Goal: Task Accomplishment & Management: Complete application form

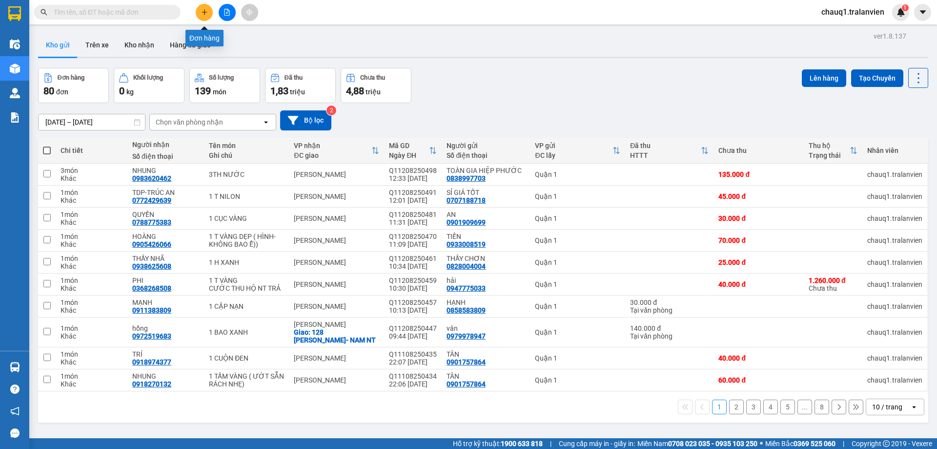
click at [205, 19] on button at bounding box center [204, 12] width 17 height 17
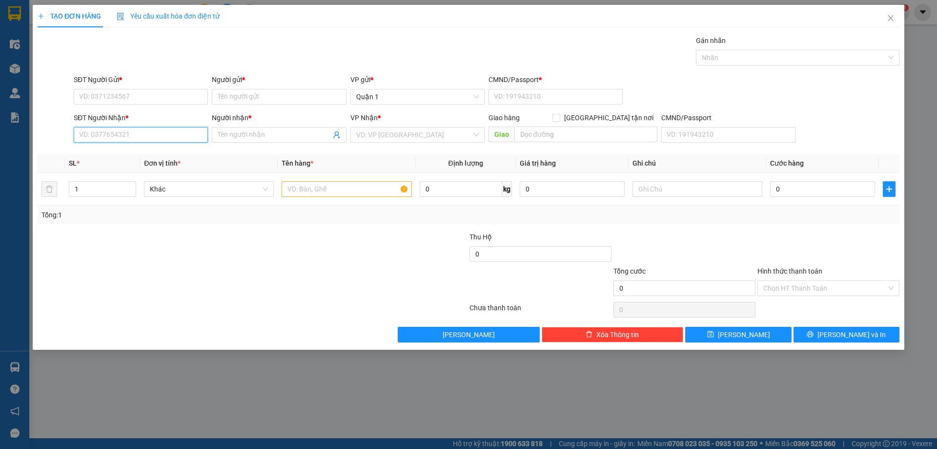
click at [110, 132] on input "SĐT Người Nhận *" at bounding box center [141, 135] width 134 height 16
type input "0914143341"
click at [159, 152] on div "0914143341 - LINH VÂN" at bounding box center [141, 154] width 123 height 11
type input "LINH VÂN"
type input "0914143341"
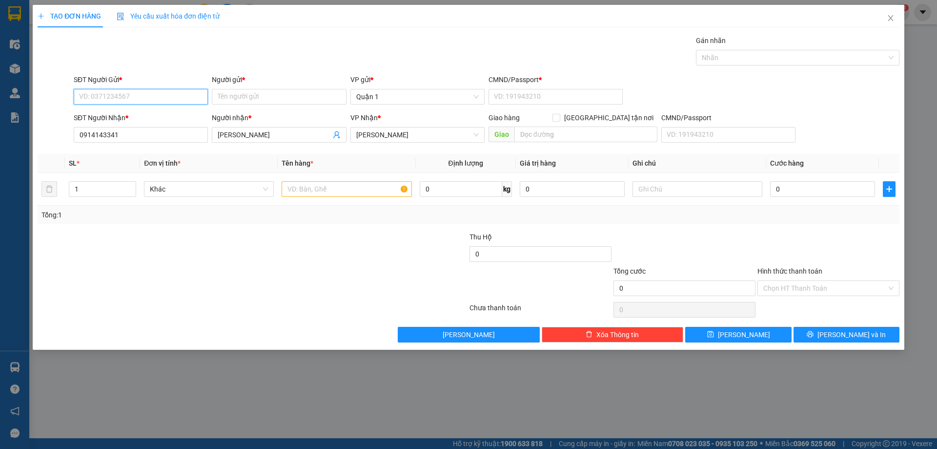
click at [163, 91] on input "SĐT Người Gửi *" at bounding box center [141, 97] width 134 height 16
click at [158, 114] on div "0909400917 - TRANG" at bounding box center [141, 116] width 123 height 11
type input "0909400917"
type input "TRANG"
type input "079060010355"
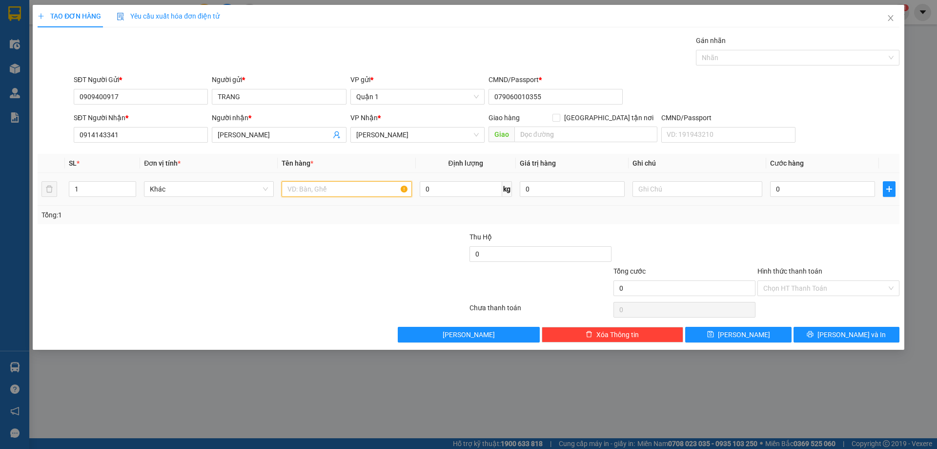
click at [309, 190] on input "text" at bounding box center [347, 189] width 130 height 16
type input "1TH VÀNG"
click at [813, 189] on input "0" at bounding box center [822, 189] width 105 height 16
type input "4"
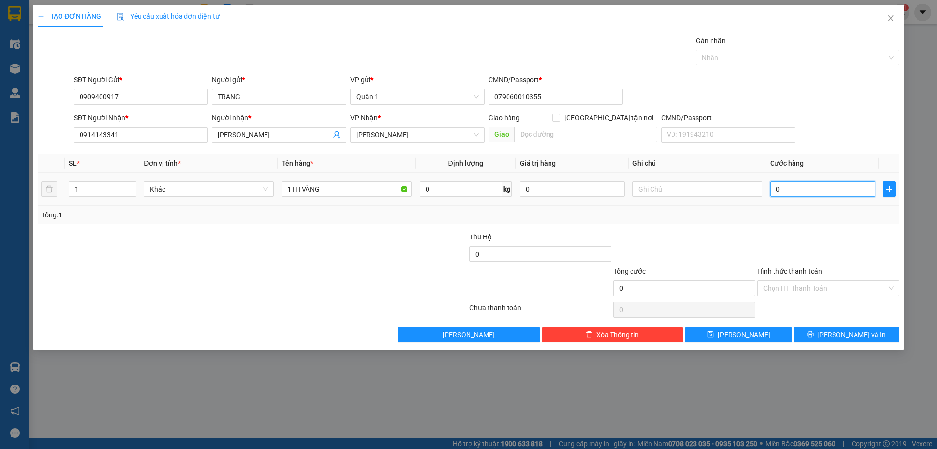
type input "4"
type input "40"
type input "40.000"
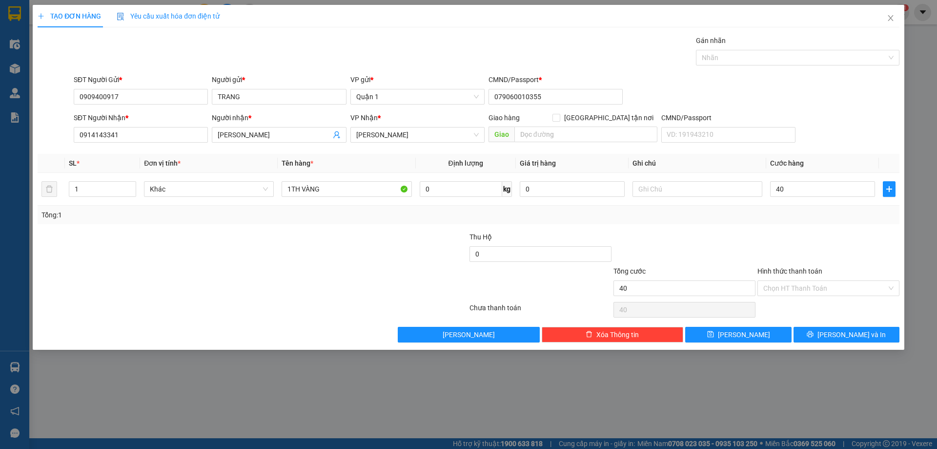
type input "40.000"
click at [774, 226] on div "Transit Pickup Surcharge Ids Transit Deliver Surcharge Ids Transit Deliver Surc…" at bounding box center [469, 188] width 862 height 307
click at [761, 333] on button "Lưu" at bounding box center [738, 335] width 106 height 16
type input "0"
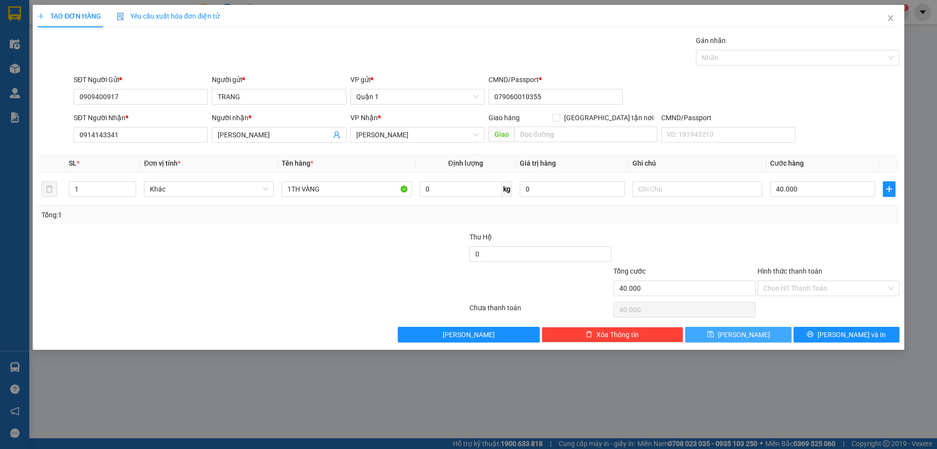
type input "0"
